Goal: Use online tool/utility

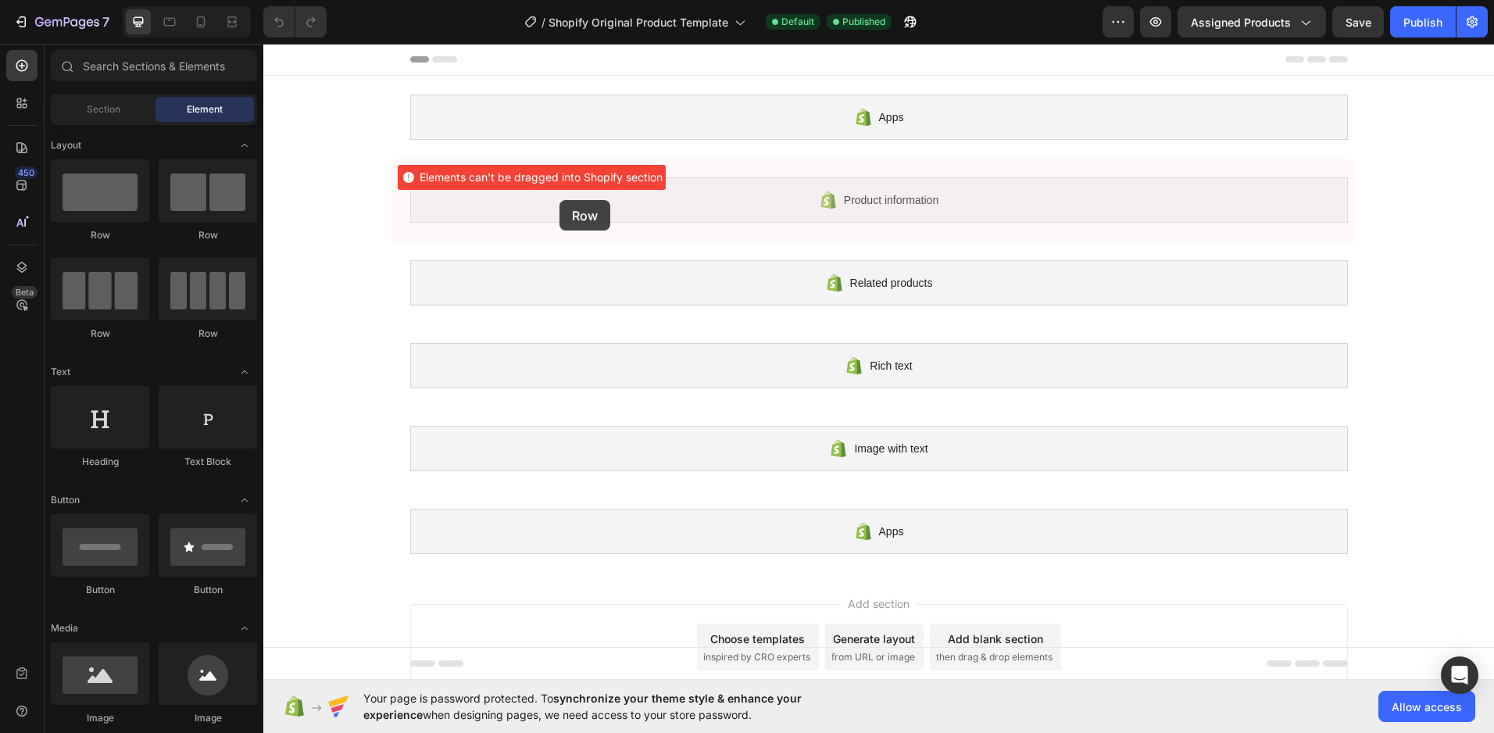
drag, startPoint x: 361, startPoint y: 244, endPoint x: 560, endPoint y: 200, distance: 203.3
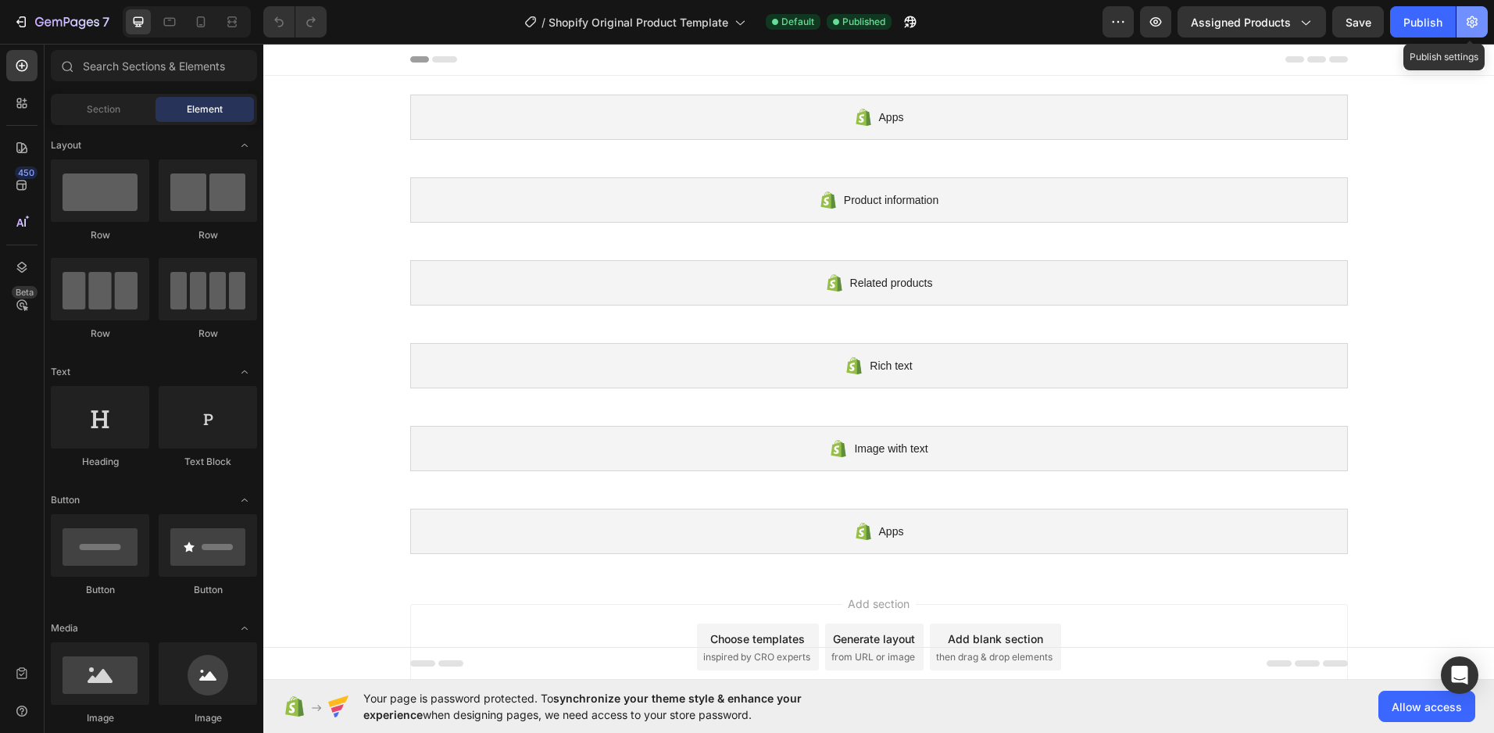
click at [1460, 16] on button "button" at bounding box center [1472, 21] width 31 height 31
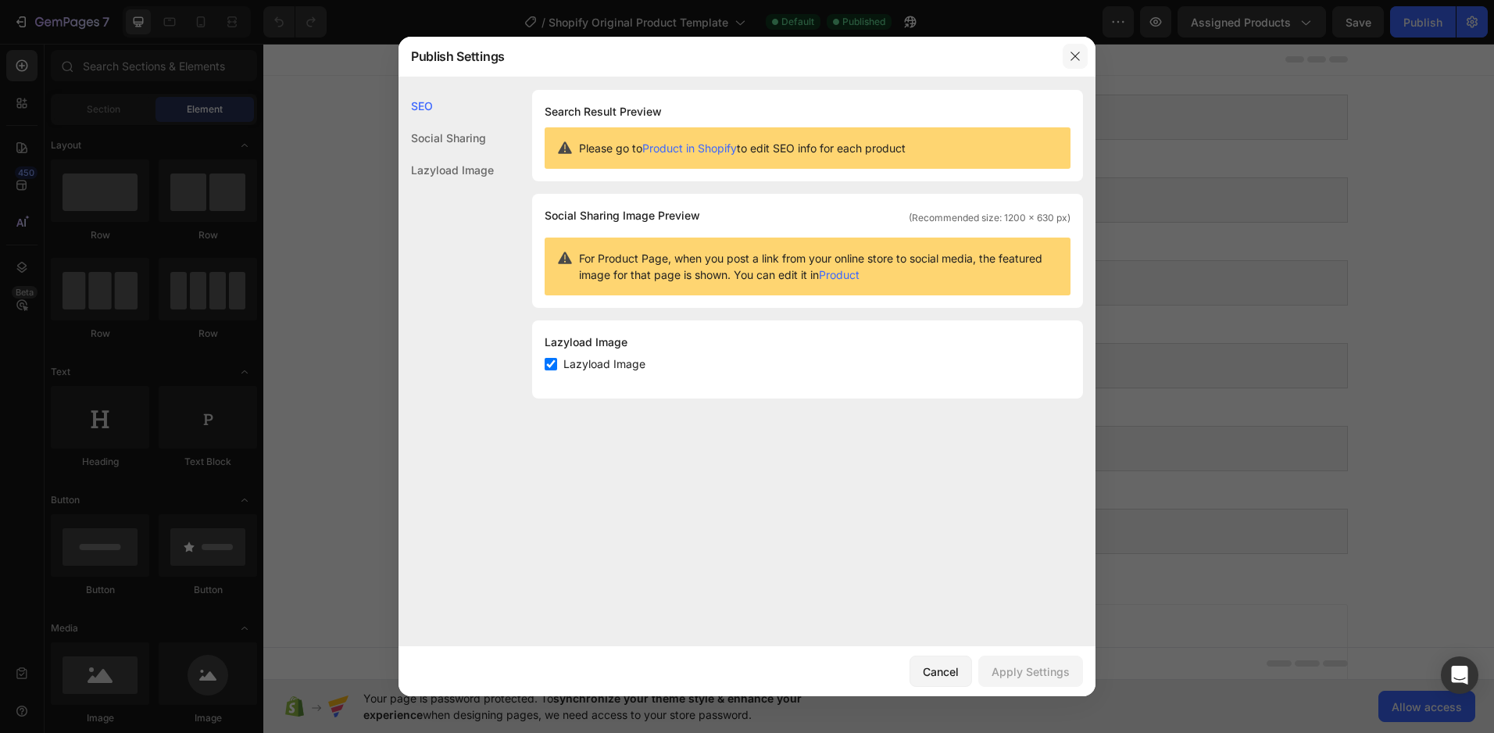
click at [1082, 50] on button "button" at bounding box center [1075, 56] width 25 height 25
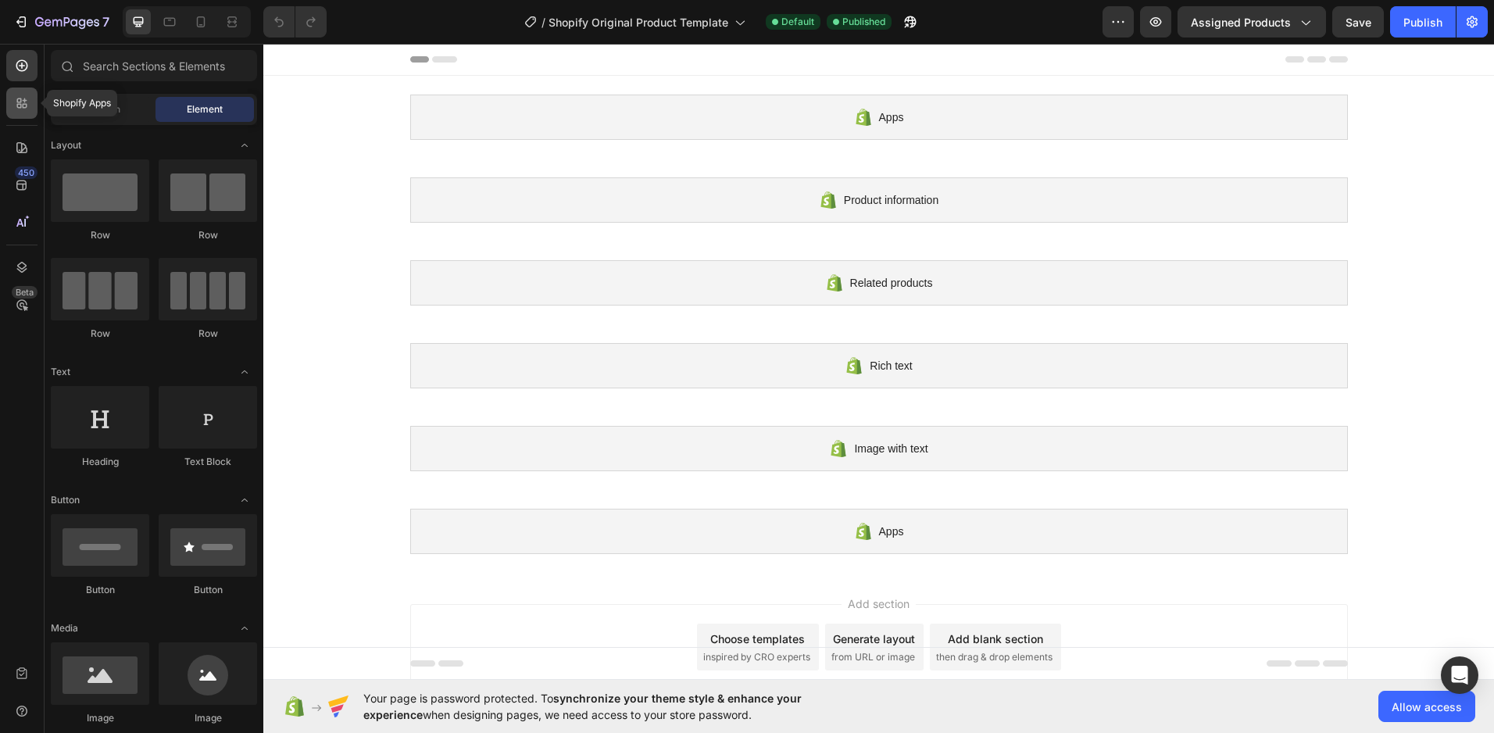
click at [23, 101] on icon at bounding box center [25, 100] width 5 height 5
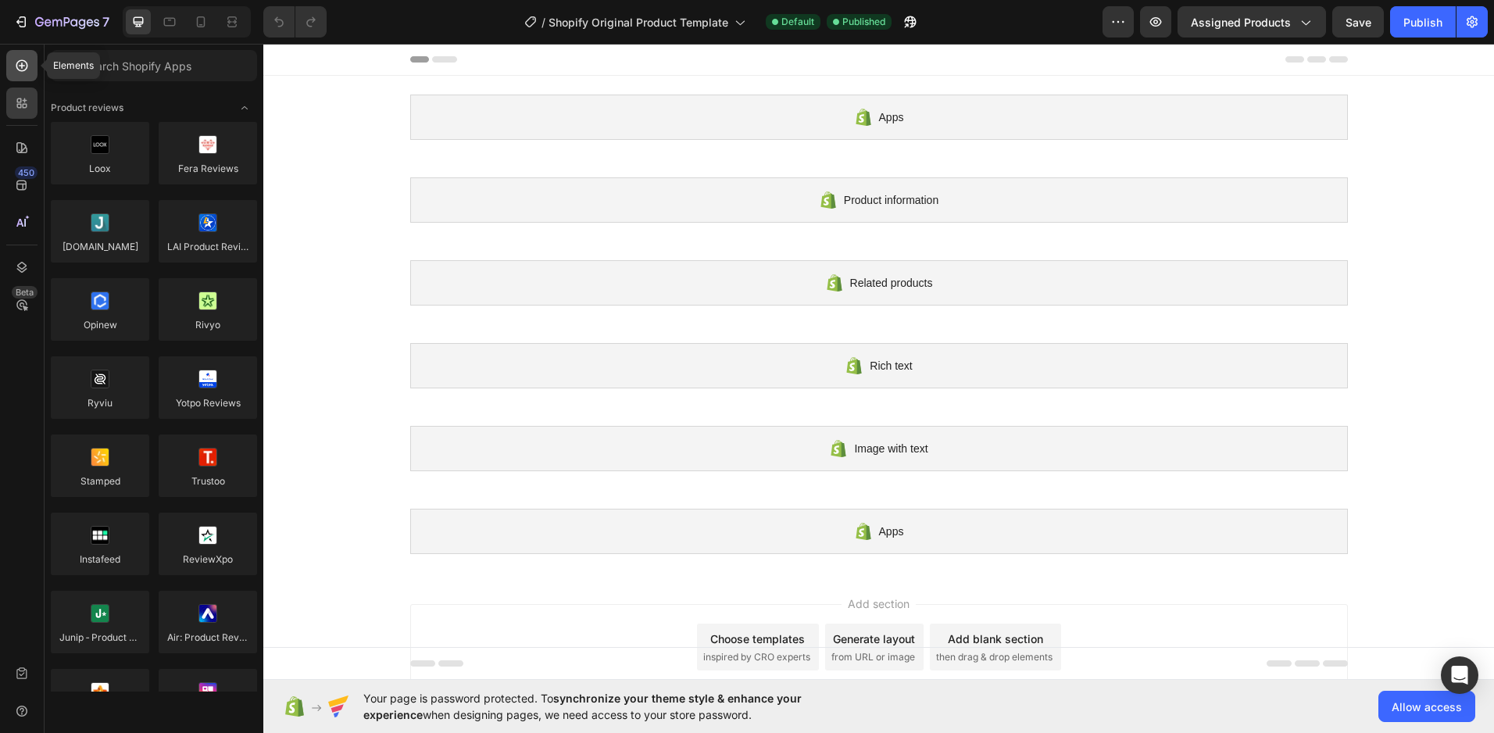
click at [25, 72] on icon at bounding box center [22, 66] width 16 height 16
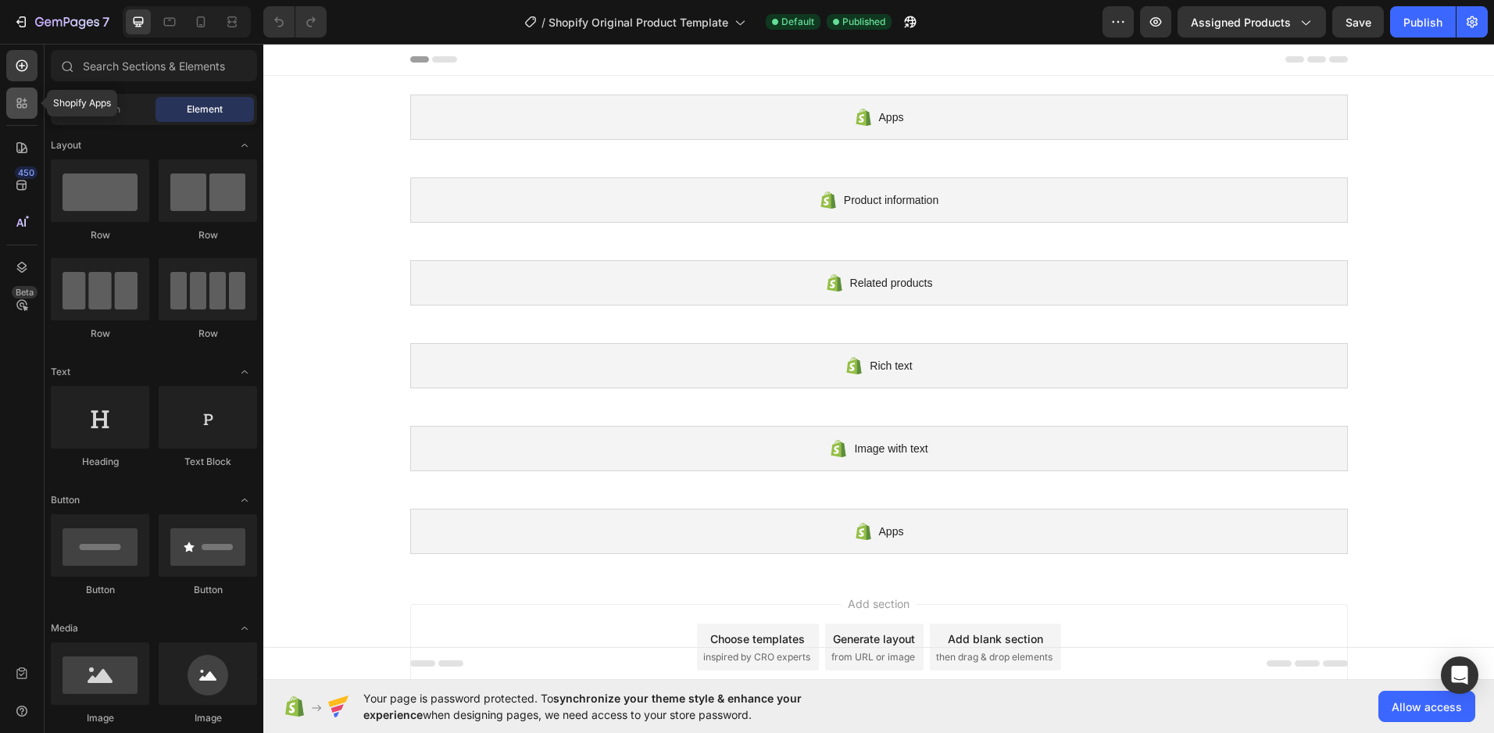
click at [24, 92] on div at bounding box center [21, 103] width 31 height 31
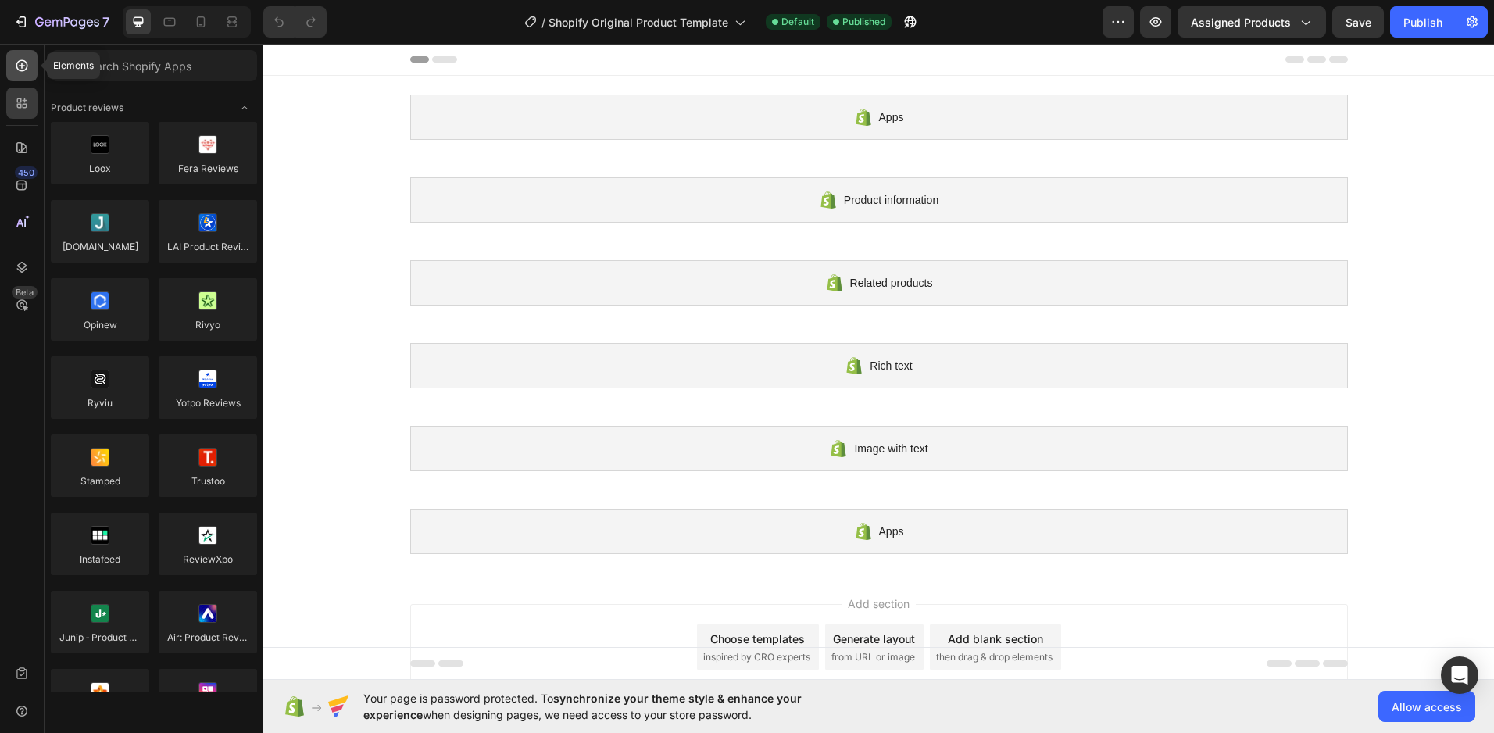
click at [15, 71] on icon at bounding box center [22, 66] width 16 height 16
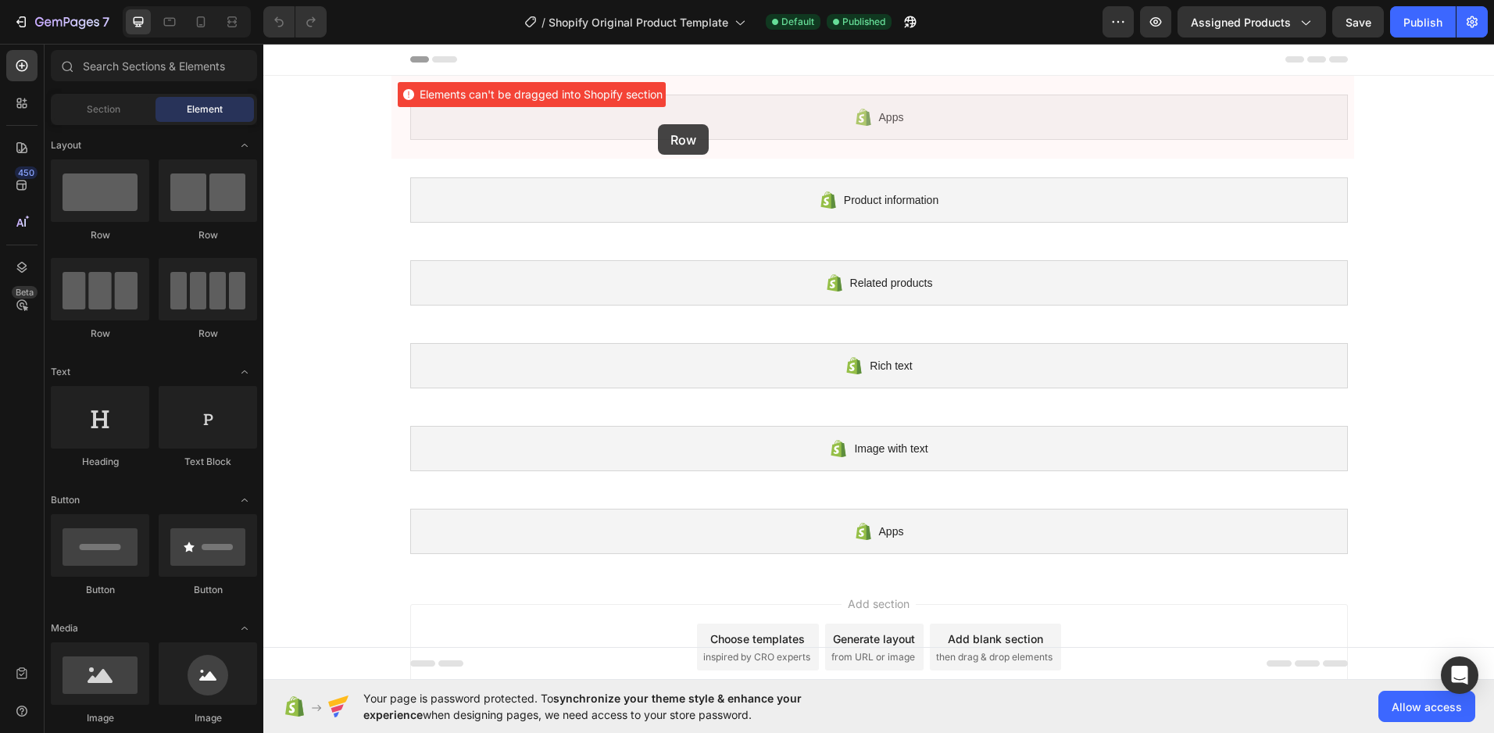
drag, startPoint x: 363, startPoint y: 256, endPoint x: 660, endPoint y: 116, distance: 327.6
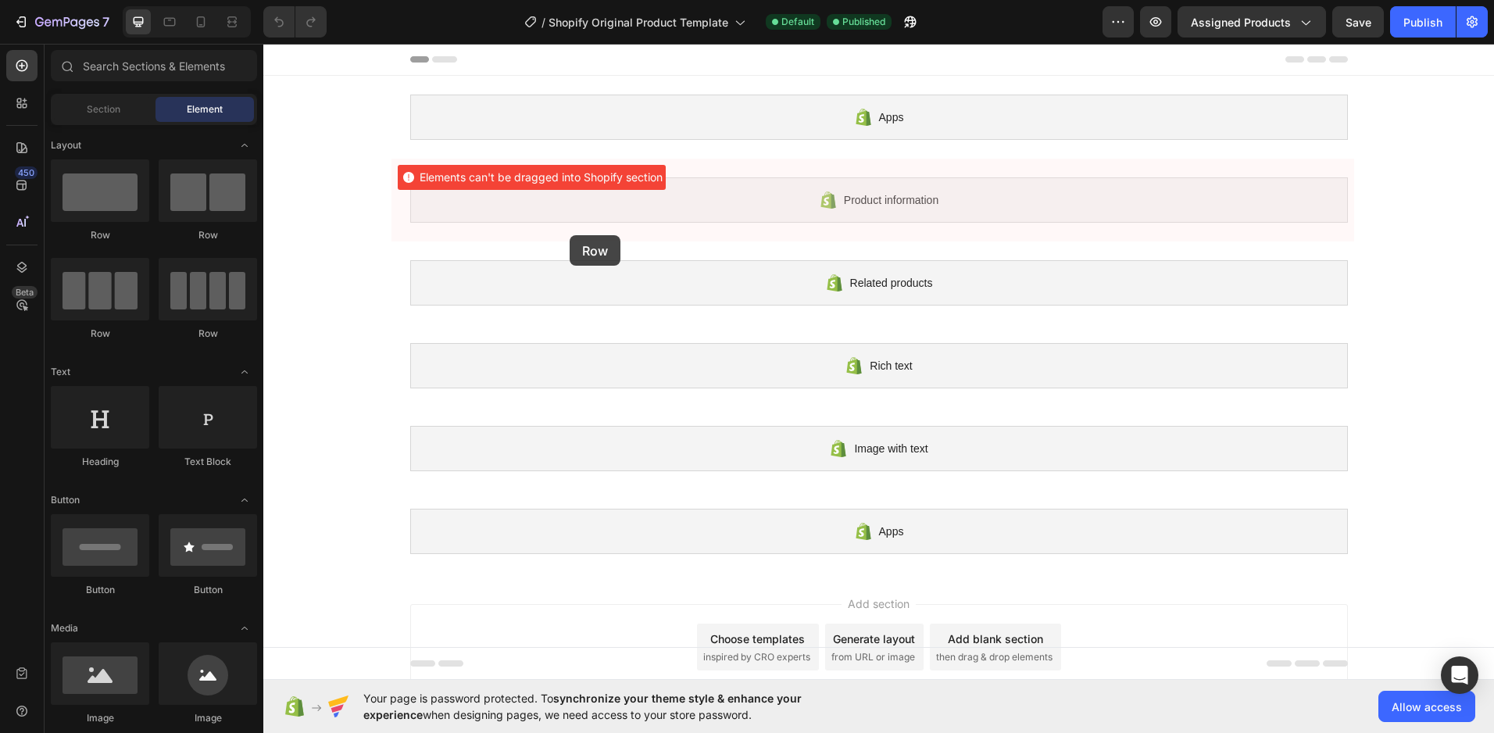
drag, startPoint x: 447, startPoint y: 240, endPoint x: 696, endPoint y: 237, distance: 248.6
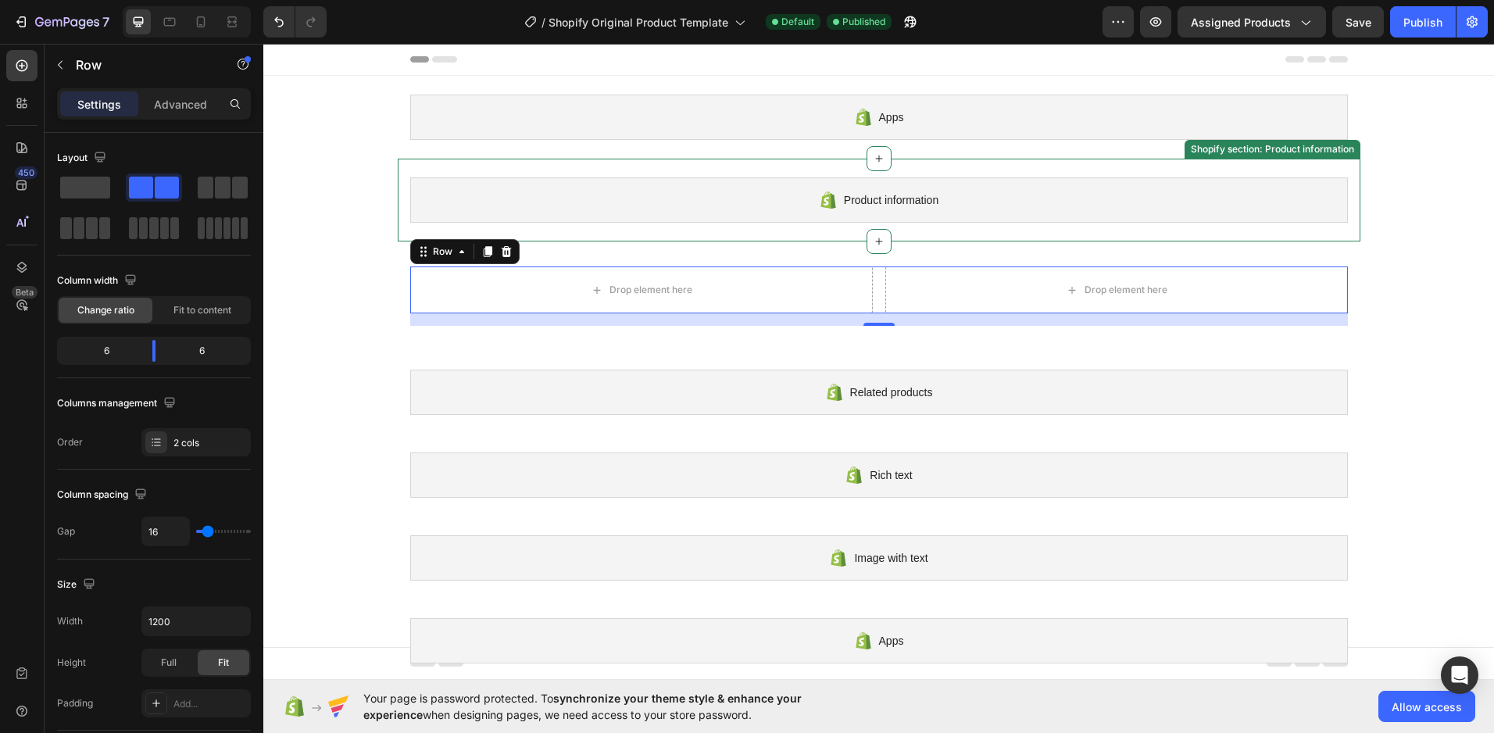
drag, startPoint x: 424, startPoint y: 275, endPoint x: 634, endPoint y: 213, distance: 218.4
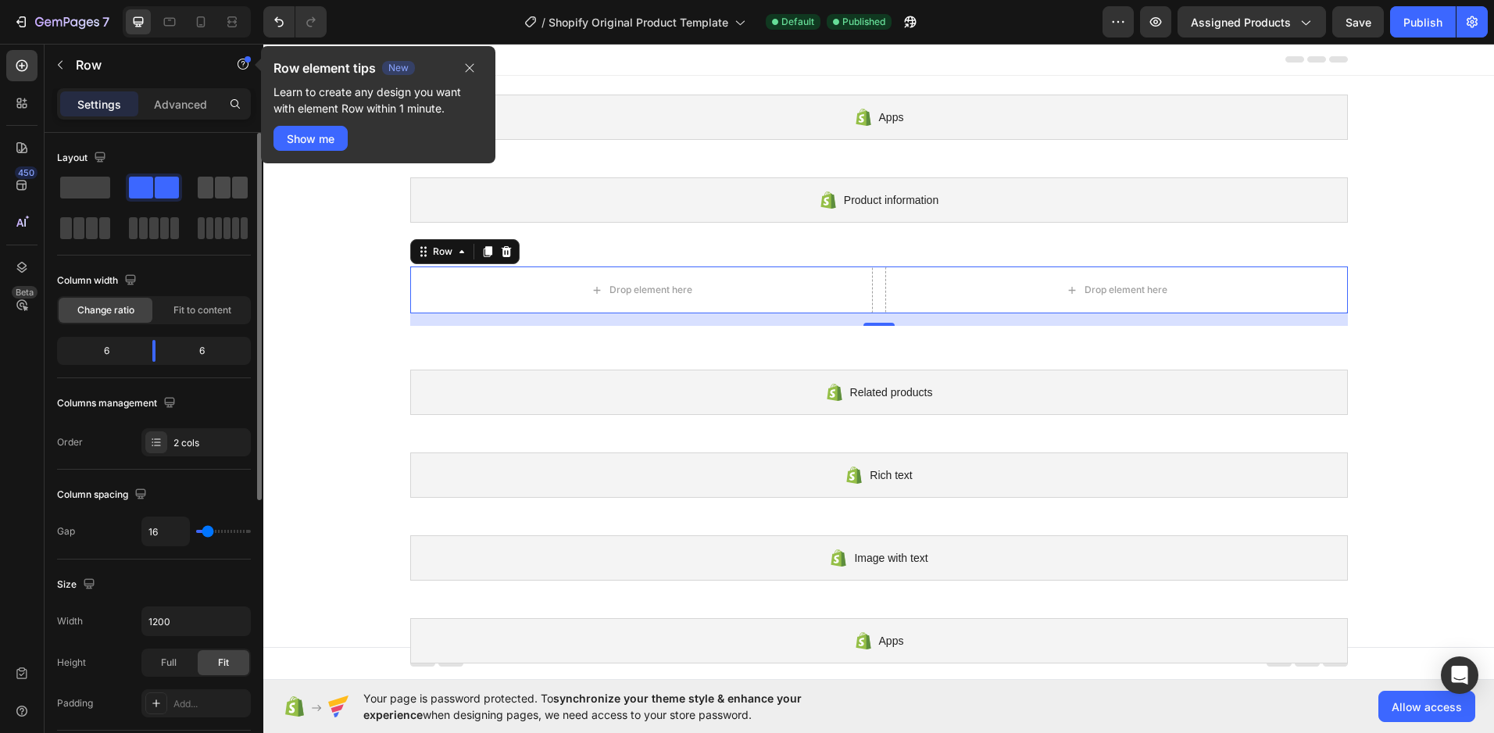
click at [232, 195] on span at bounding box center [240, 188] width 16 height 22
click at [230, 215] on div at bounding box center [223, 228] width 56 height 28
click at [213, 229] on span at bounding box center [209, 228] width 7 height 22
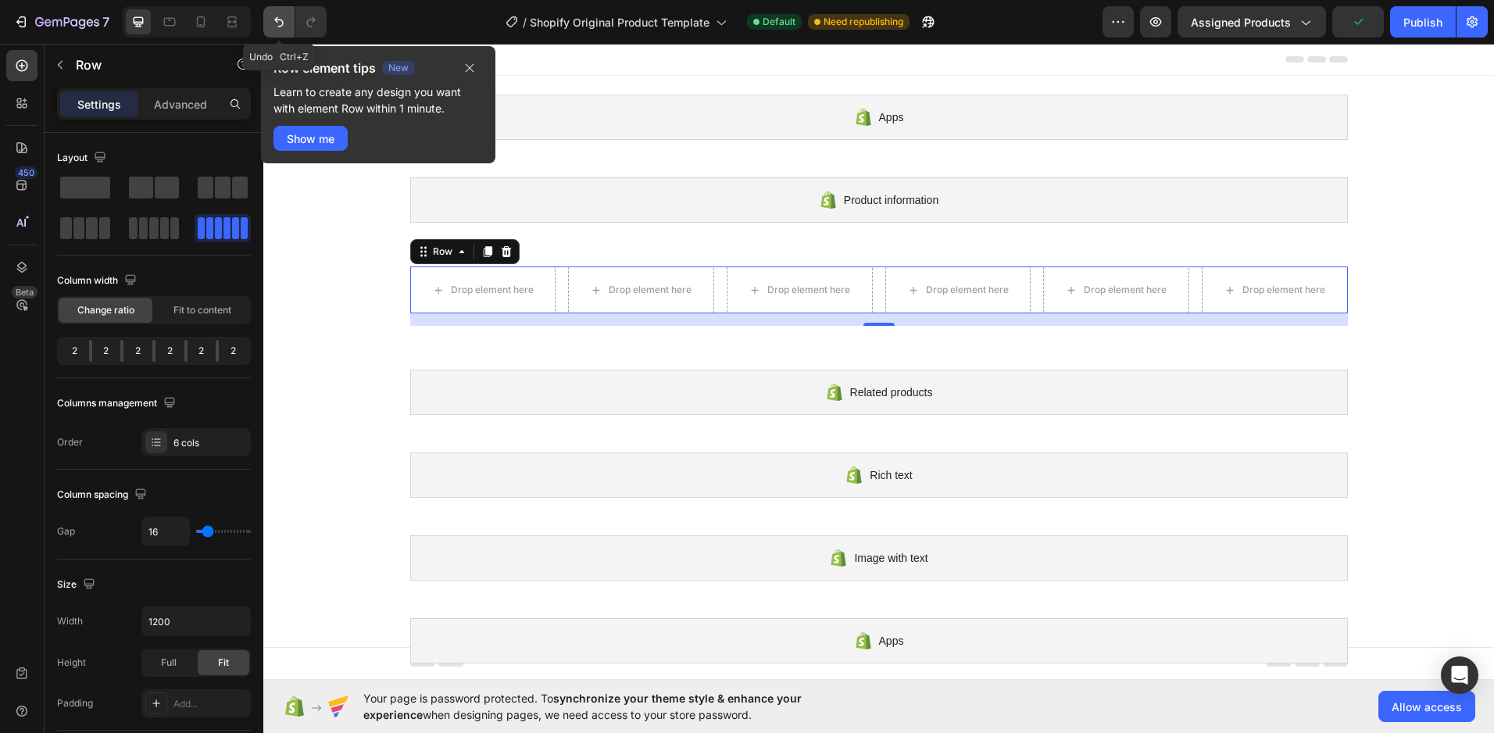
click at [263, 24] on button "Undo/Redo" at bounding box center [278, 21] width 31 height 31
click at [265, 24] on button "Undo/Redo" at bounding box center [278, 21] width 31 height 31
